Goal: Task Accomplishment & Management: Complete application form

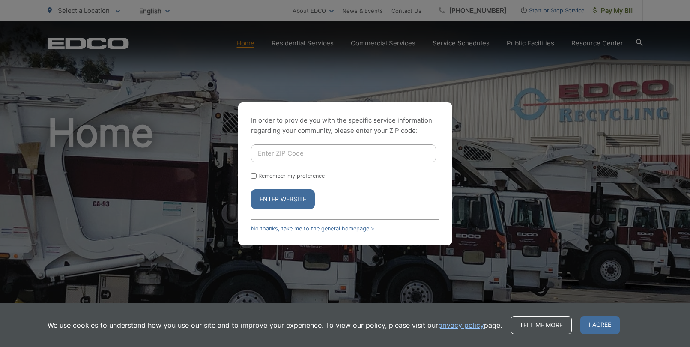
click at [324, 150] on input "Enter ZIP Code" at bounding box center [343, 153] width 185 height 18
type input "92040"
click at [422, 192] on div "Enter Website" at bounding box center [345, 199] width 188 height 20
click at [267, 201] on button "Enter Website" at bounding box center [283, 199] width 64 height 20
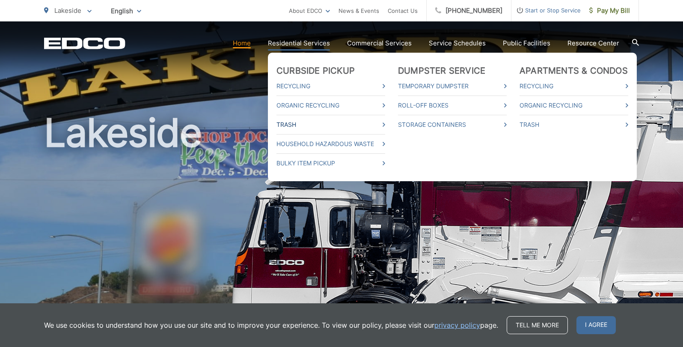
click at [385, 123] on icon at bounding box center [384, 124] width 3 height 4
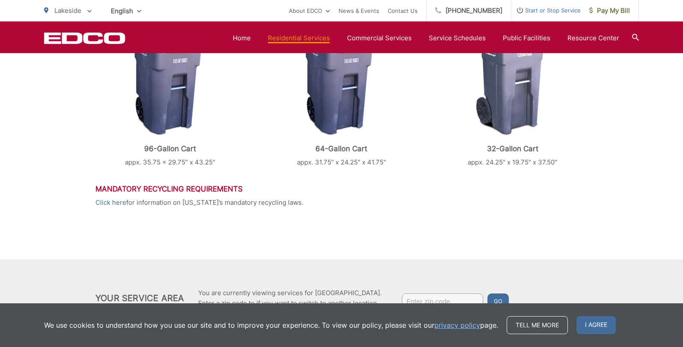
scroll to position [353, 0]
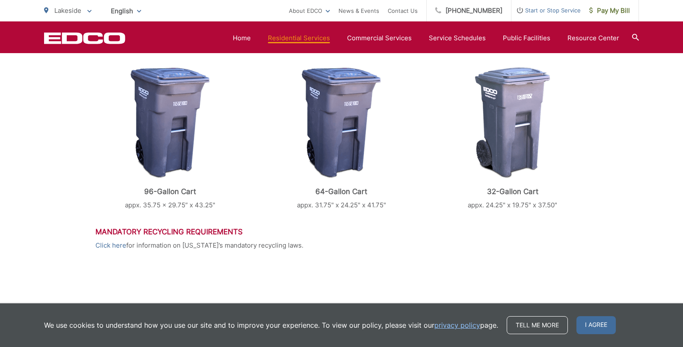
click at [175, 188] on p "96-Gallon Cart" at bounding box center [170, 191] width 150 height 9
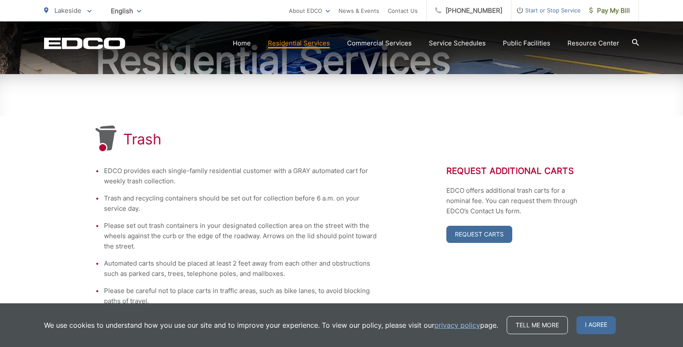
scroll to position [96, 0]
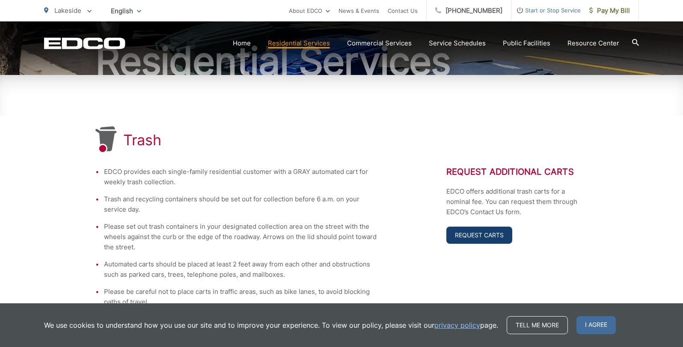
click at [481, 233] on link "Request Carts" at bounding box center [480, 235] width 66 height 17
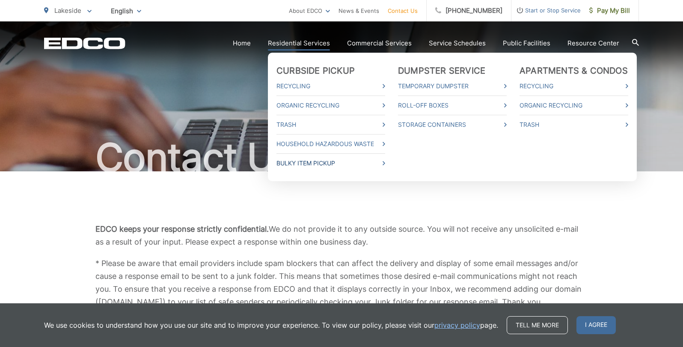
click at [327, 162] on link "Bulky Item Pickup" at bounding box center [331, 163] width 109 height 10
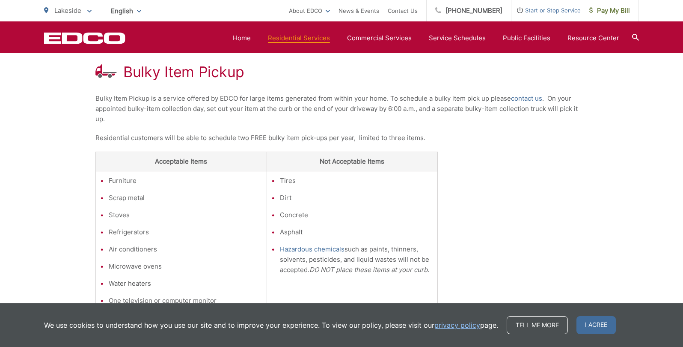
scroll to position [144, 0]
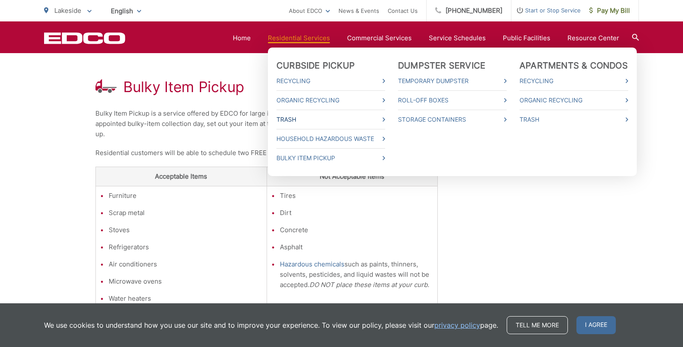
click at [292, 116] on link "Trash" at bounding box center [331, 119] width 109 height 10
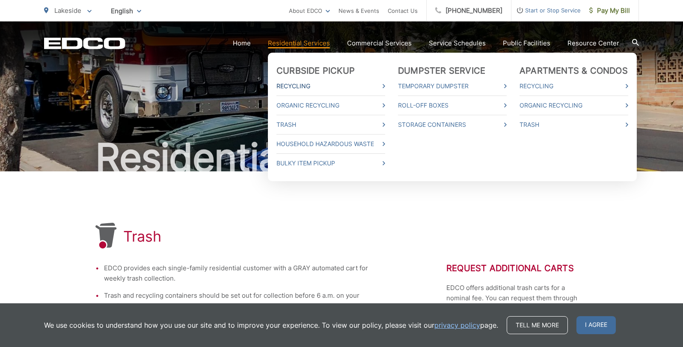
click at [291, 83] on link "Recycling" at bounding box center [331, 86] width 109 height 10
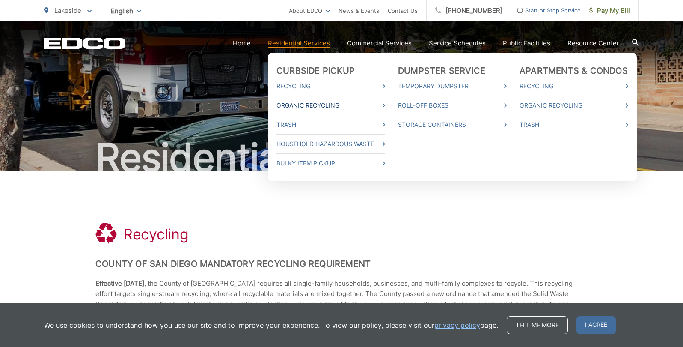
click at [302, 104] on link "Organic Recycling" at bounding box center [331, 105] width 109 height 10
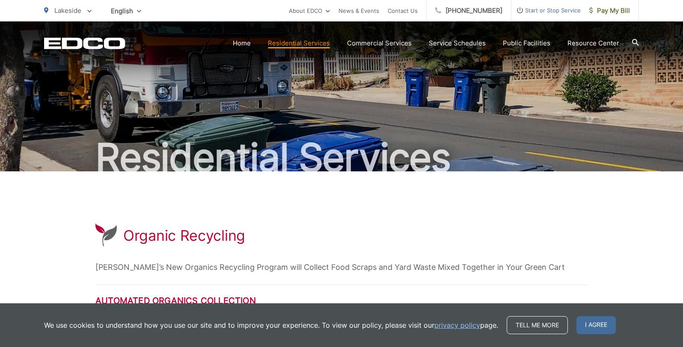
click at [536, 8] on span "Start or Stop Service" at bounding box center [546, 10] width 69 height 10
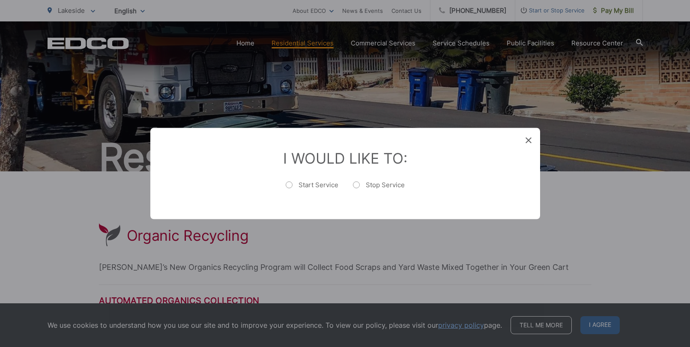
click at [291, 182] on label "Start Service" at bounding box center [312, 189] width 53 height 17
radio input "true"
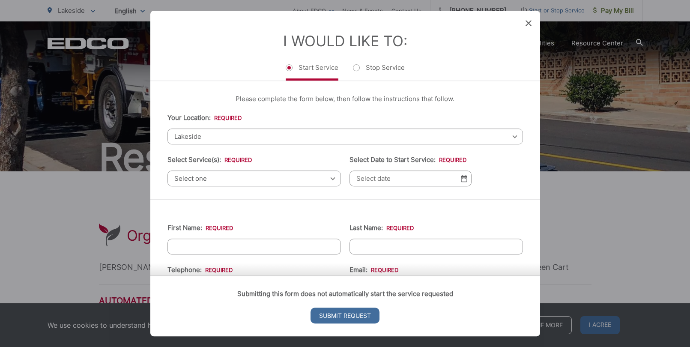
click at [505, 134] on span "Lakeside" at bounding box center [344, 136] width 355 height 16
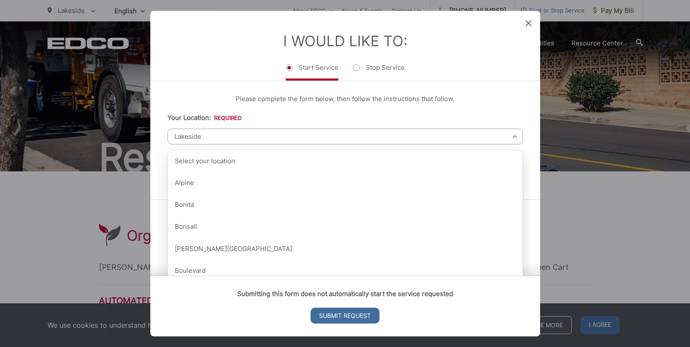
click at [506, 135] on span "Lakeside" at bounding box center [344, 136] width 355 height 16
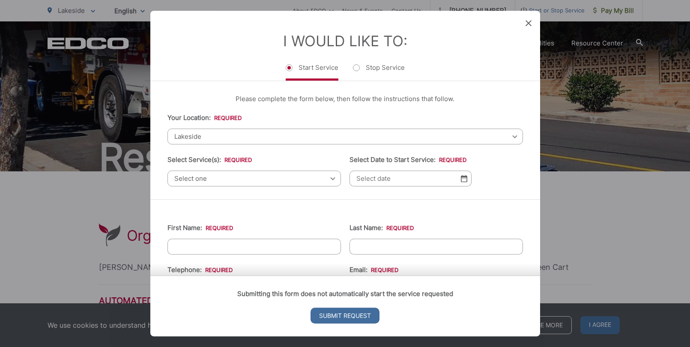
click at [326, 178] on span "Select one" at bounding box center [253, 178] width 173 height 16
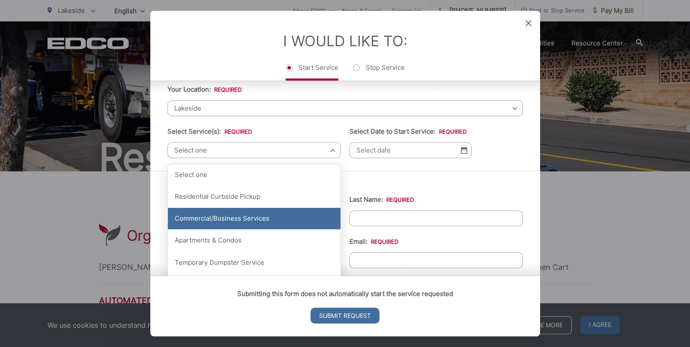
scroll to position [43, 0]
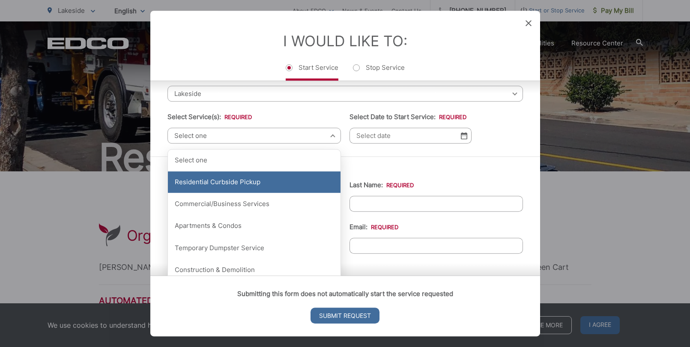
click at [255, 177] on div "Residential Curbside Pickup" at bounding box center [254, 181] width 173 height 21
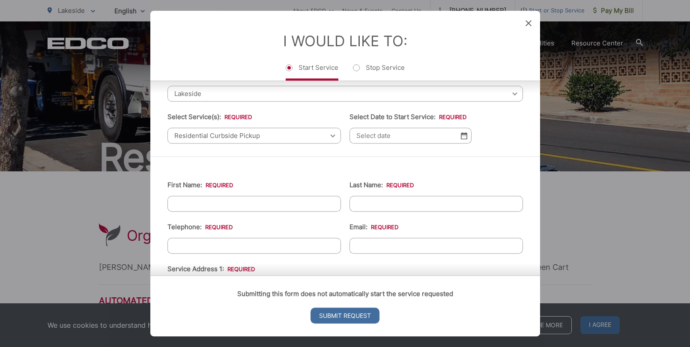
click at [462, 141] on input "Select Date to Start Service: *" at bounding box center [410, 136] width 122 height 16
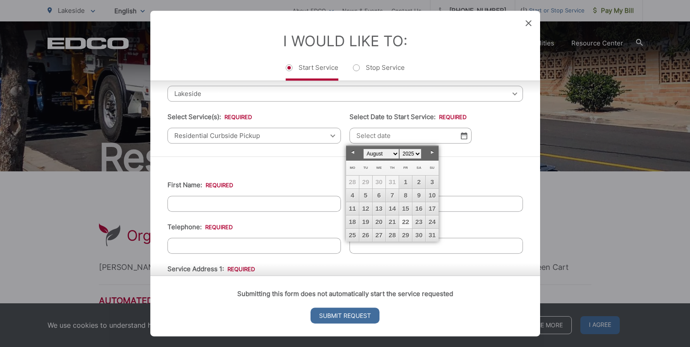
click at [405, 220] on link "22" at bounding box center [405, 221] width 13 height 13
type input "[DATE]"
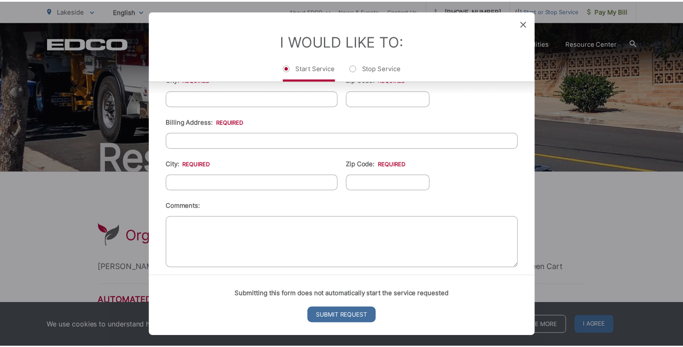
scroll to position [324, 0]
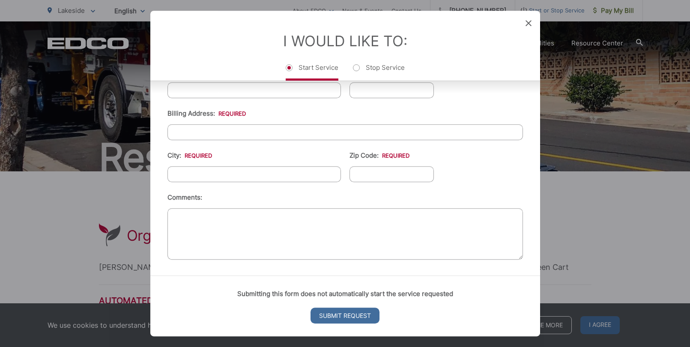
click at [527, 27] on span at bounding box center [528, 23] width 6 height 9
